Goal: Register for event/course

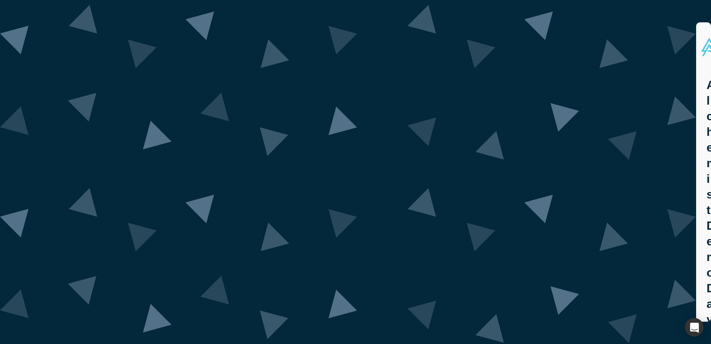
drag, startPoint x: 0, startPoint y: 0, endPoint x: 341, endPoint y: 236, distance: 414.8
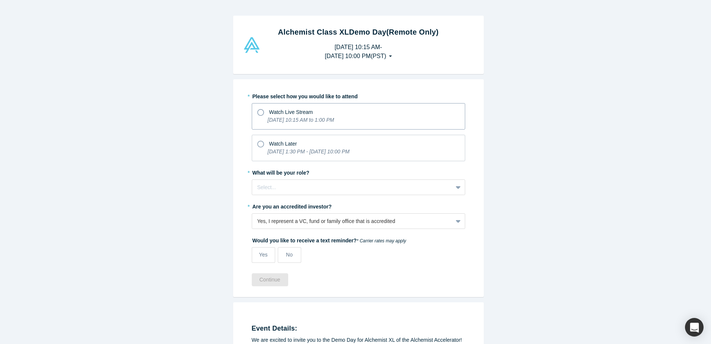
click at [252, 113] on label "Watch Live Stream [DATE] 10:15 AM to 1:00 PM" at bounding box center [358, 116] width 213 height 26
click at [0, 0] on input "Watch Live Stream [DATE] 10:15 AM to 1:00 PM" at bounding box center [0, 0] width 0 height 0
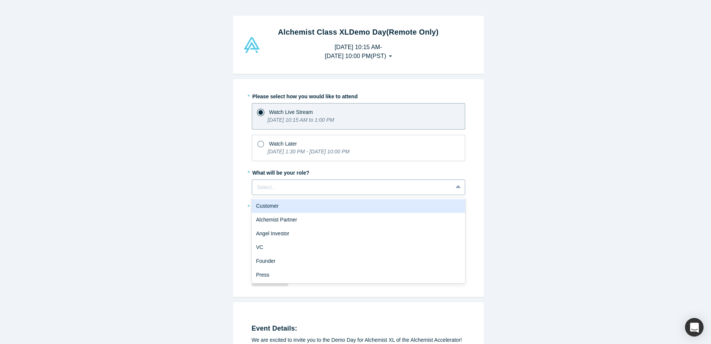
click at [282, 193] on div "Select..." at bounding box center [358, 187] width 213 height 16
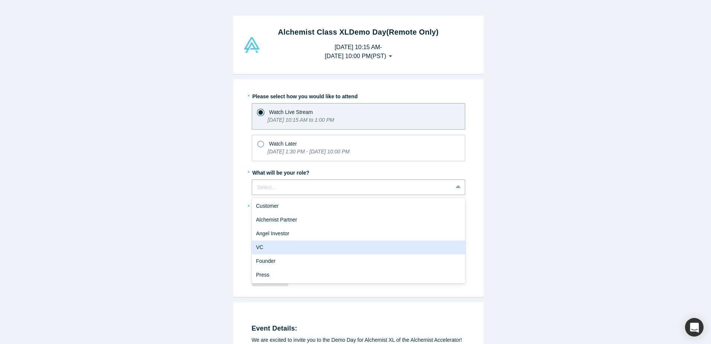
click at [282, 248] on div "VC" at bounding box center [358, 247] width 213 height 14
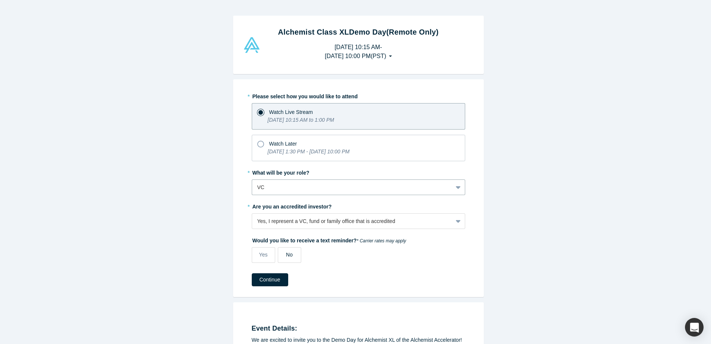
click at [287, 258] on div "No" at bounding box center [289, 255] width 7 height 8
click at [0, 0] on input "No" at bounding box center [0, 0] width 0 height 0
click at [276, 278] on button "Continue" at bounding box center [270, 279] width 36 height 13
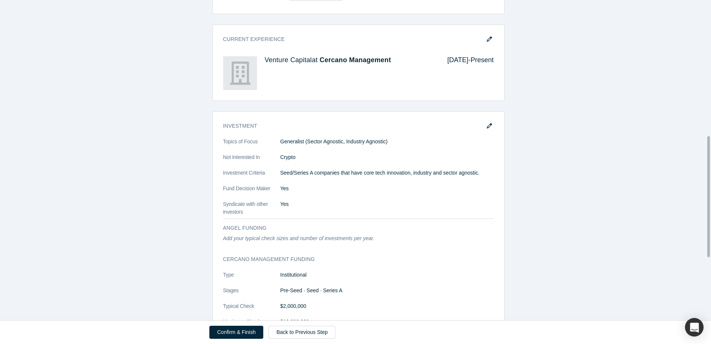
scroll to position [523, 0]
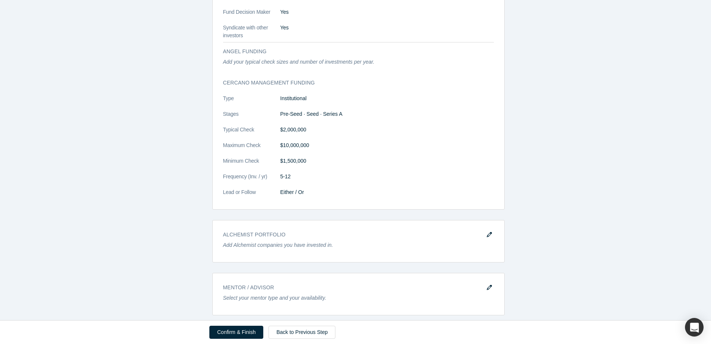
click at [231, 324] on div "Confirm & Finish Back to Previous Step" at bounding box center [355, 331] width 292 height 23
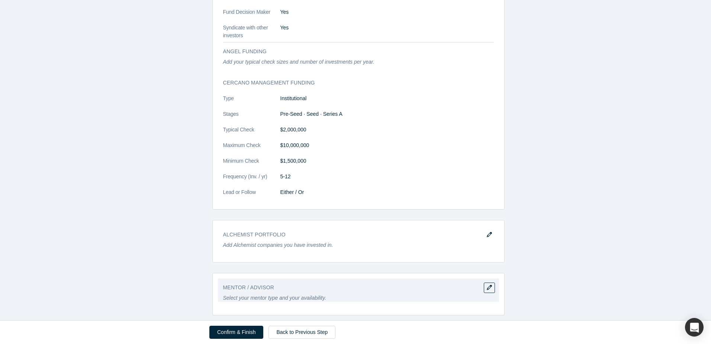
click at [283, 299] on div "Mentor / Advisor Select your mentor type and your availability." at bounding box center [358, 294] width 292 height 42
click at [325, 283] on h3 "Mentor / Advisor" at bounding box center [353, 287] width 260 height 8
click at [484, 278] on div "Mentor / Advisor Select your mentor type and your availability." at bounding box center [358, 289] width 281 height 23
click at [489, 284] on icon "button" at bounding box center [489, 286] width 5 height 5
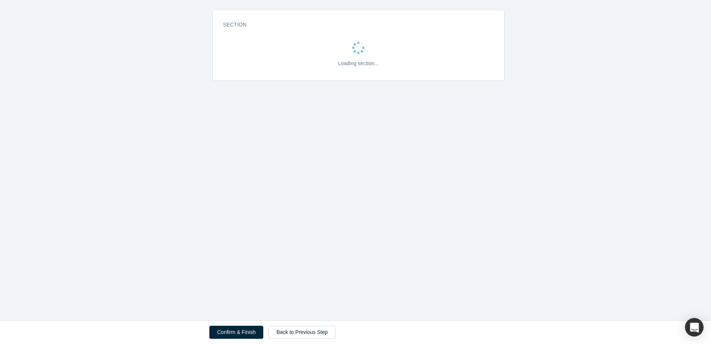
scroll to position [0, 0]
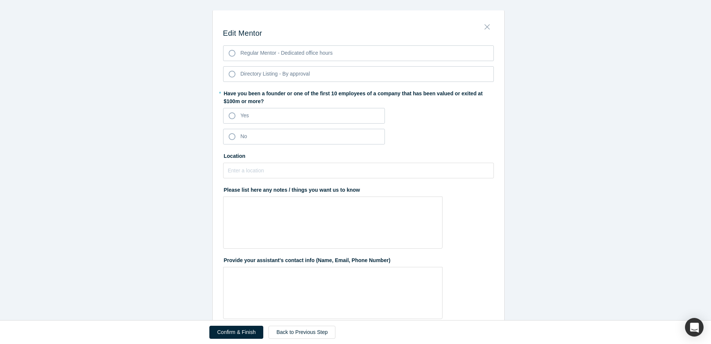
click at [485, 26] on icon "Close" at bounding box center [487, 27] width 5 height 8
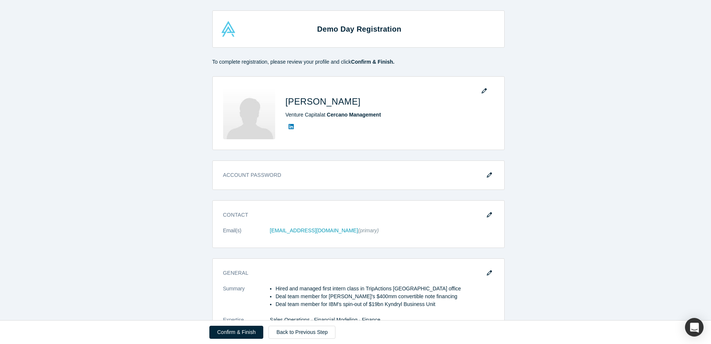
click at [230, 323] on div "Confirm & Finish Back to Previous Step" at bounding box center [355, 331] width 292 height 23
click at [227, 338] on button "Confirm & Finish" at bounding box center [236, 331] width 54 height 13
